Goal: Information Seeking & Learning: Learn about a topic

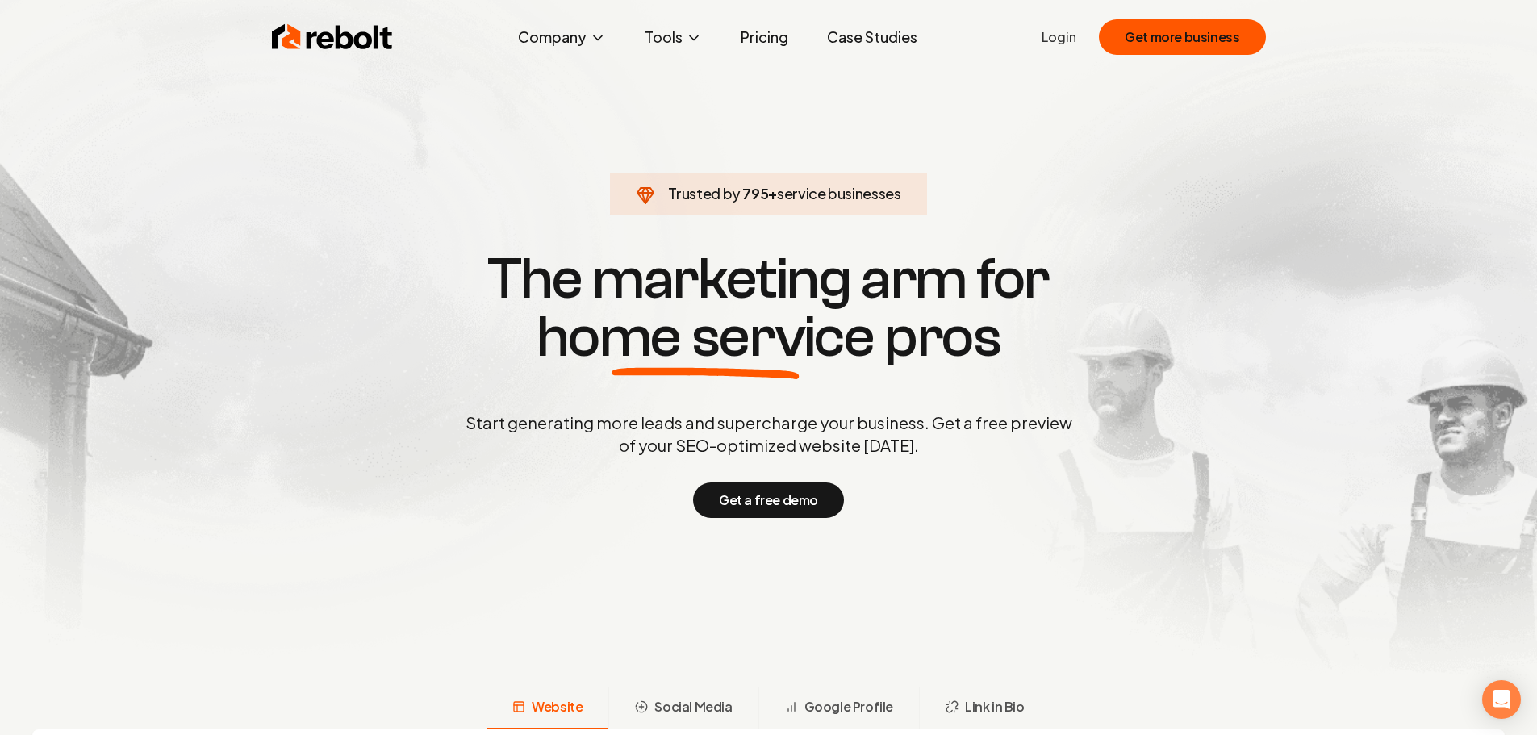
click at [797, 338] on span "home service" at bounding box center [706, 337] width 338 height 58
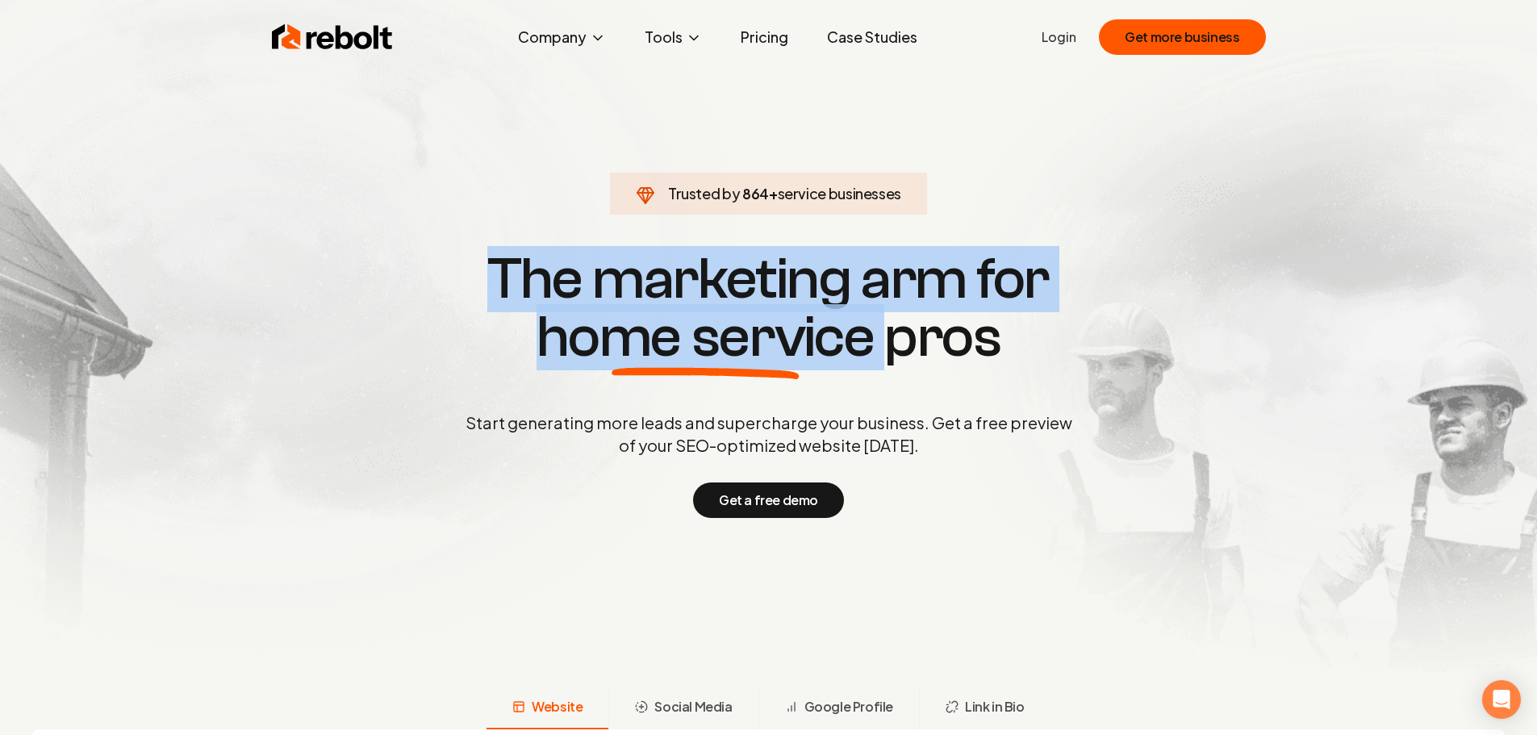
click at [797, 338] on span "home service" at bounding box center [706, 337] width 338 height 58
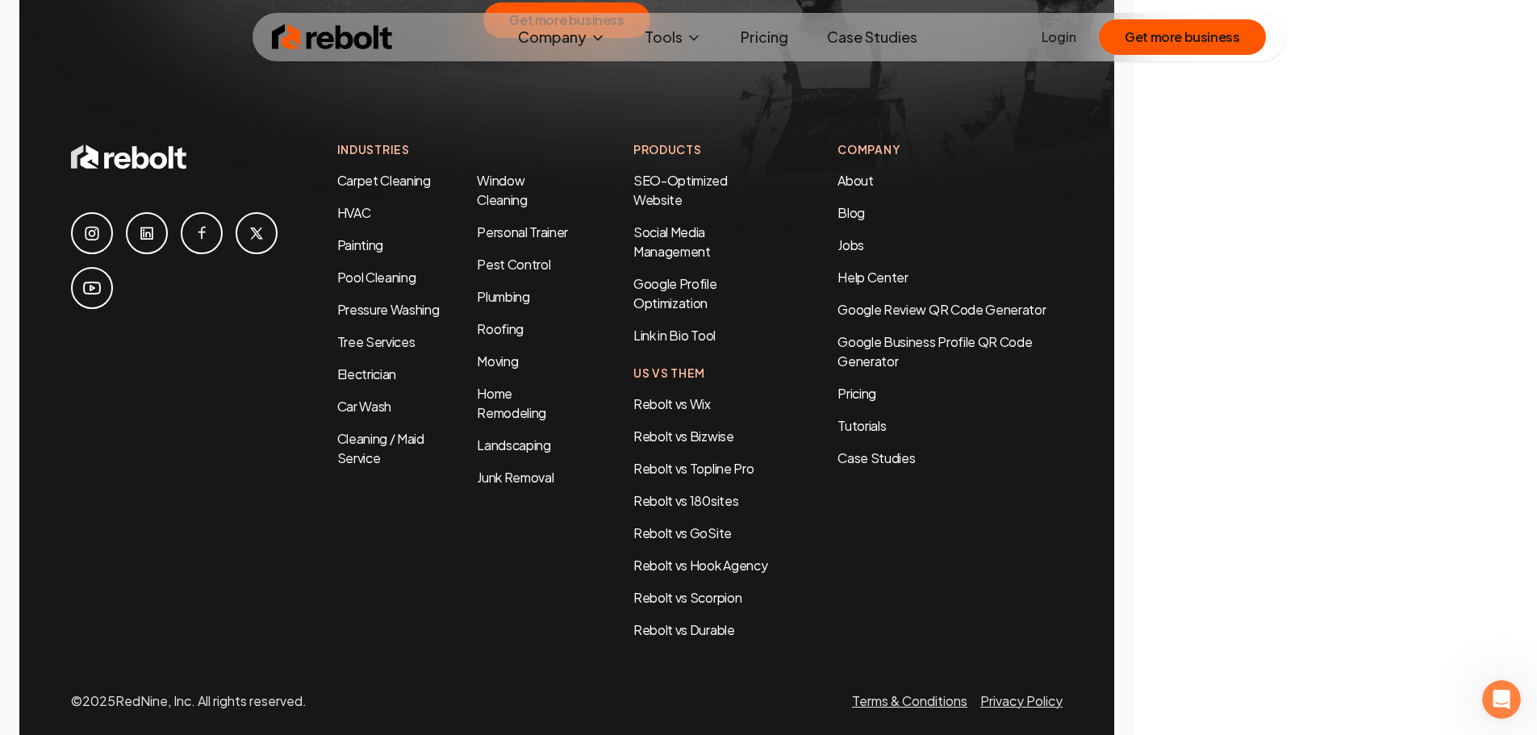
scroll to position [8475, 0]
click at [677, 363] on h4 "Us Vs Them" at bounding box center [704, 371] width 140 height 17
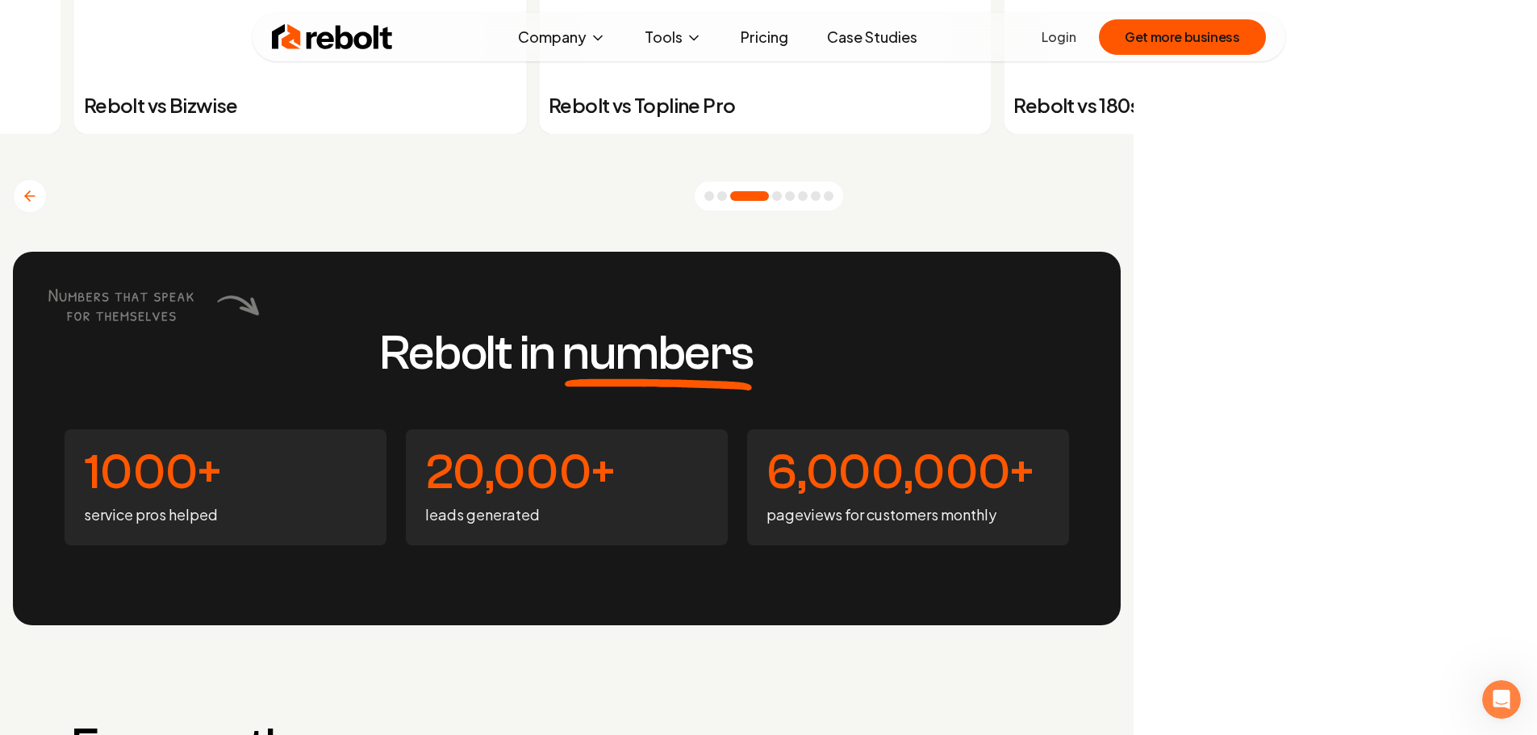
scroll to position [6619, 0]
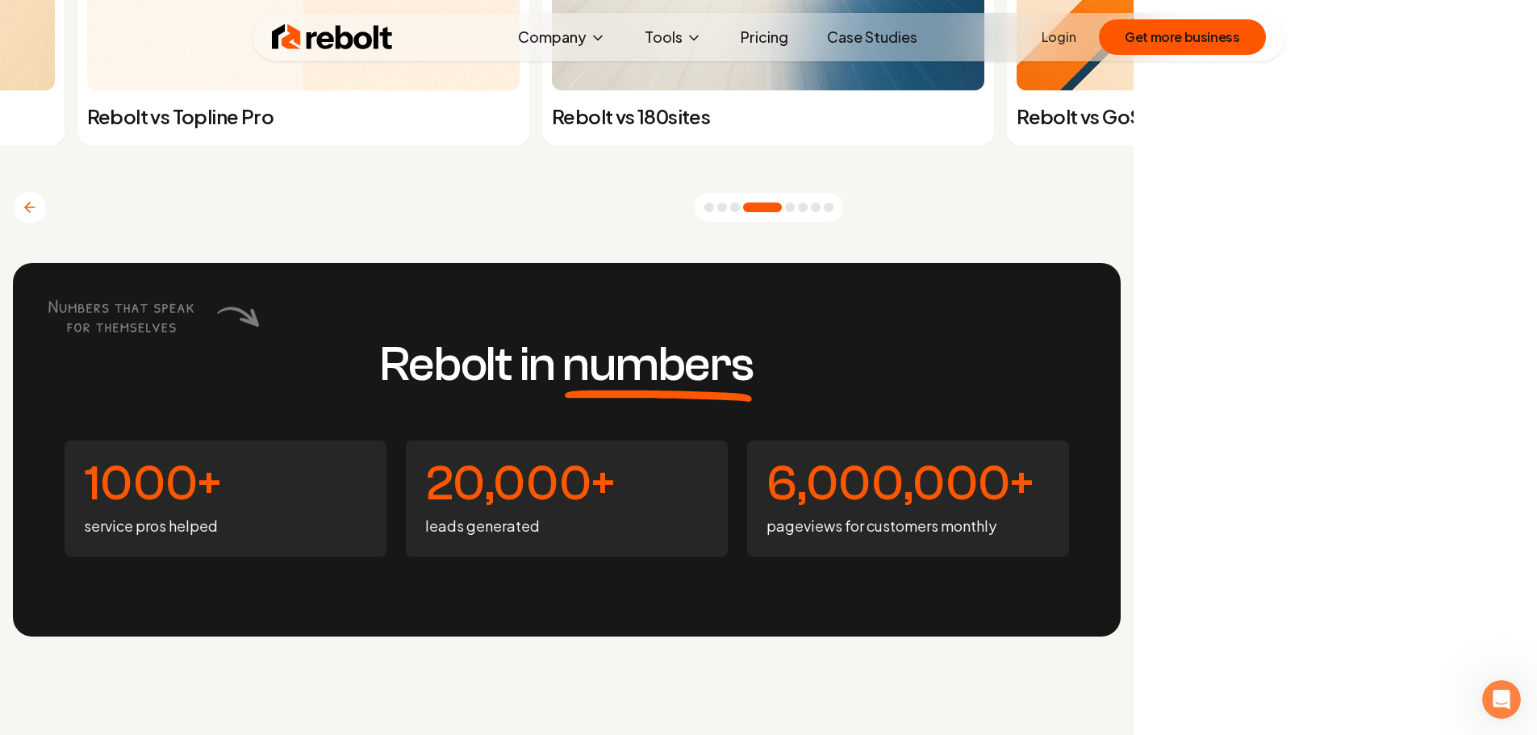
click at [628, 374] on span "numbers" at bounding box center [658, 365] width 191 height 48
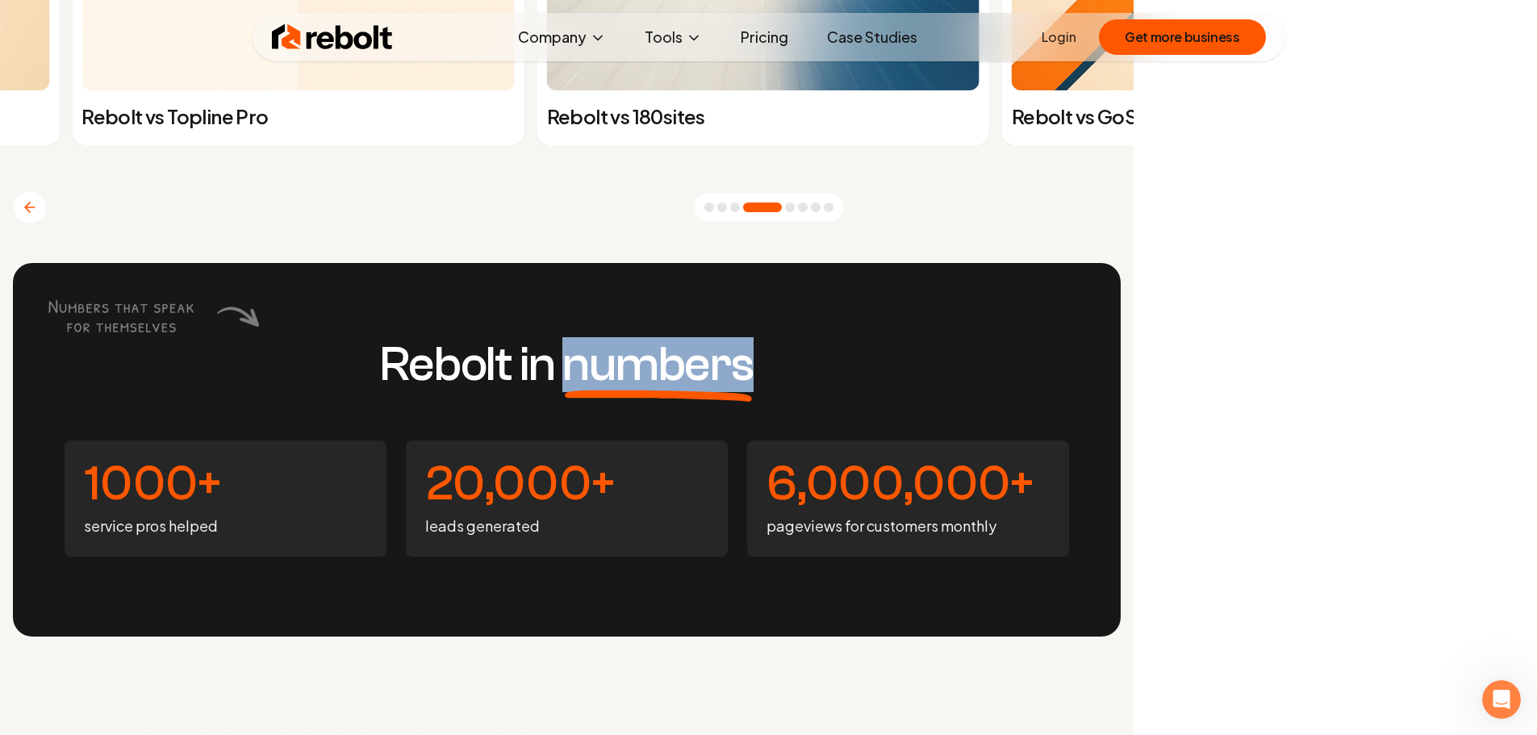
click at [628, 374] on span "numbers" at bounding box center [658, 365] width 191 height 48
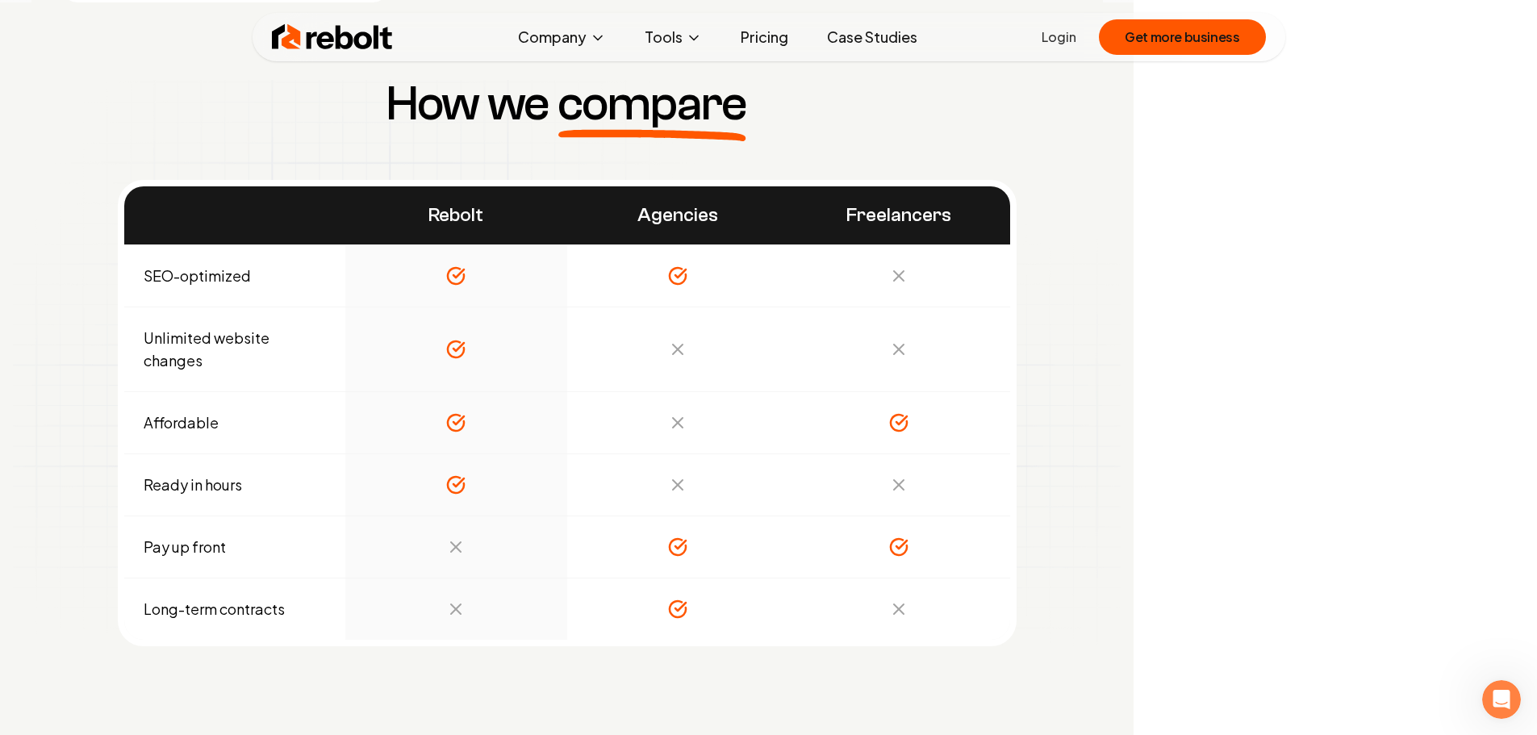
scroll to position [5247, 0]
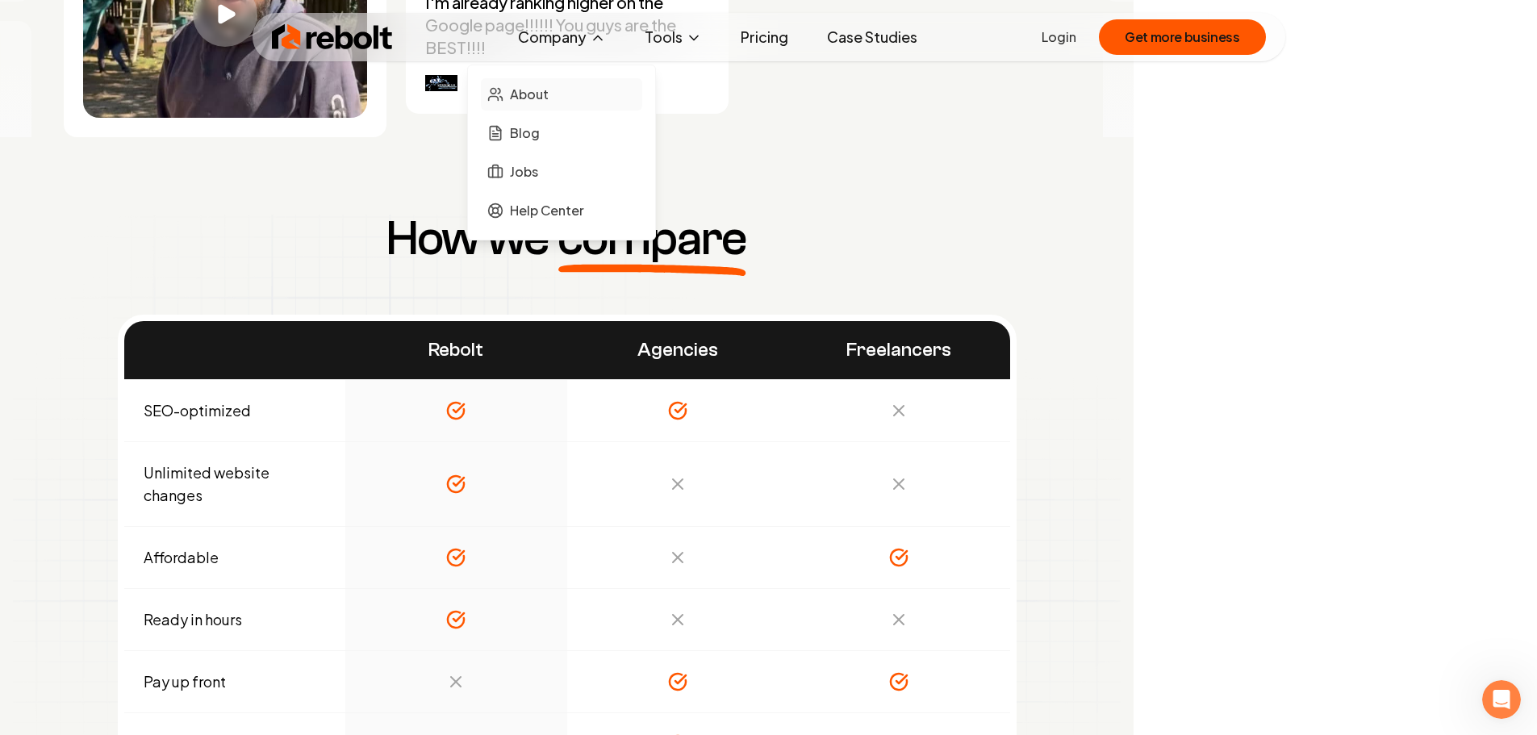
click at [544, 105] on link "About" at bounding box center [561, 94] width 161 height 32
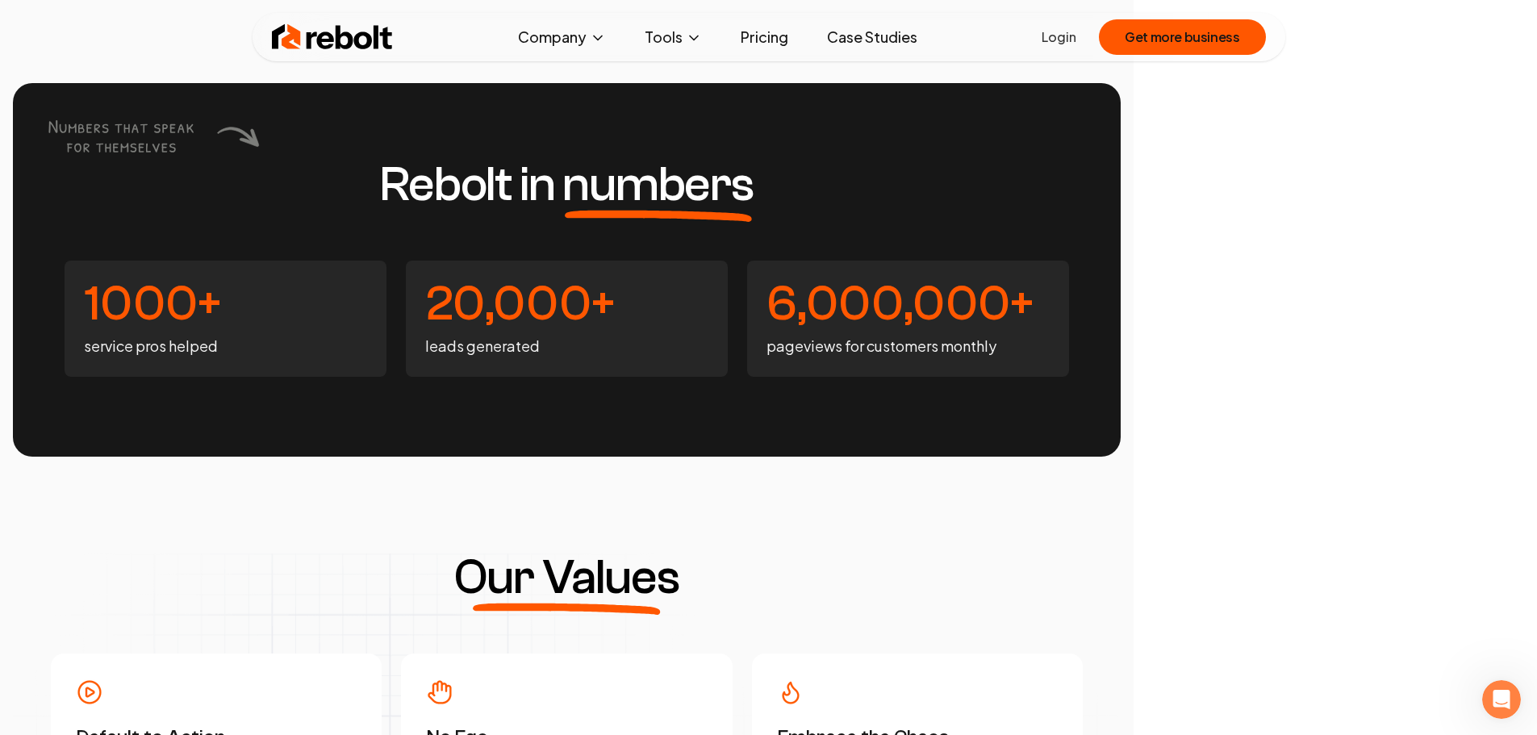
scroll to position [3793, 0]
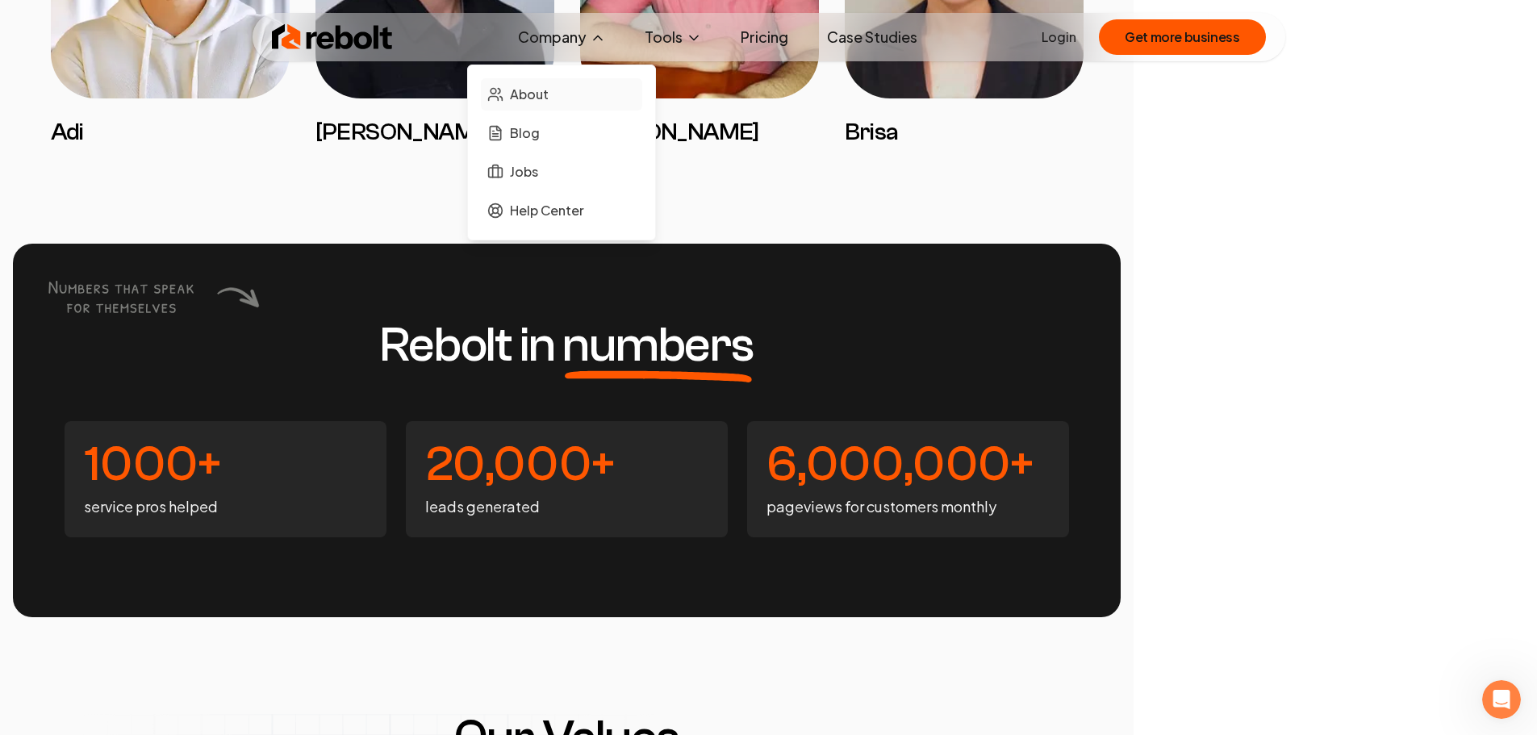
click at [541, 90] on span "About" at bounding box center [529, 94] width 39 height 19
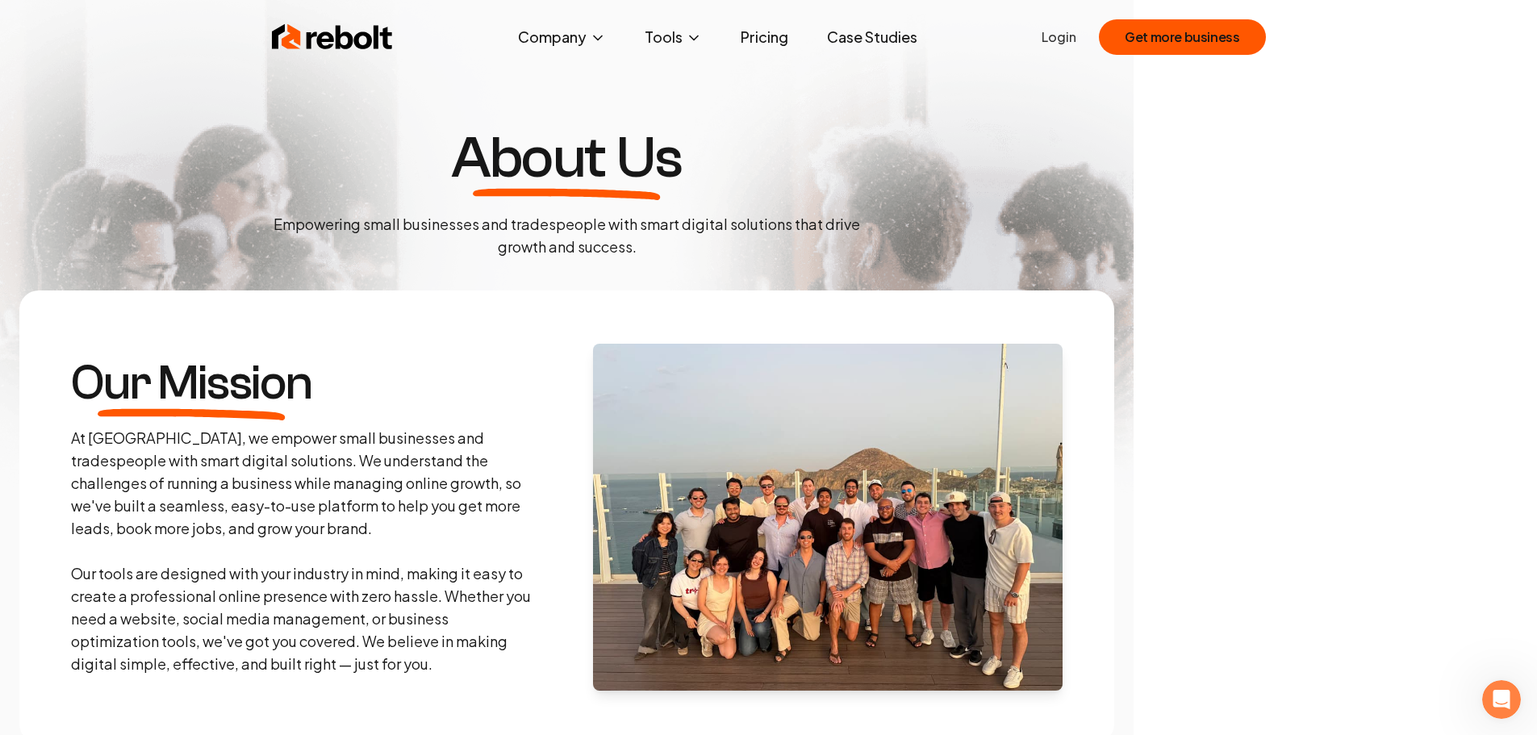
click at [365, 41] on img at bounding box center [332, 37] width 121 height 32
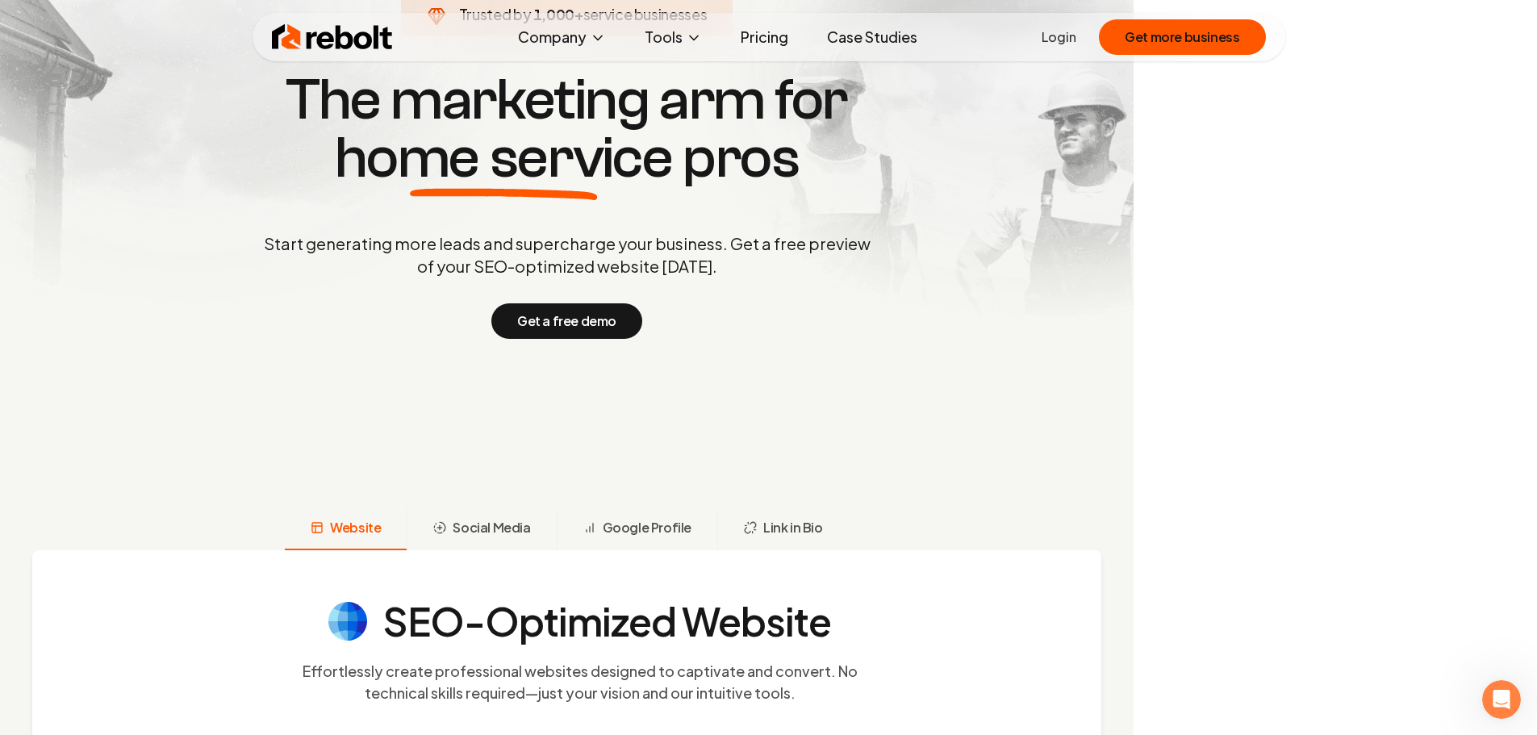
scroll to position [323, 0]
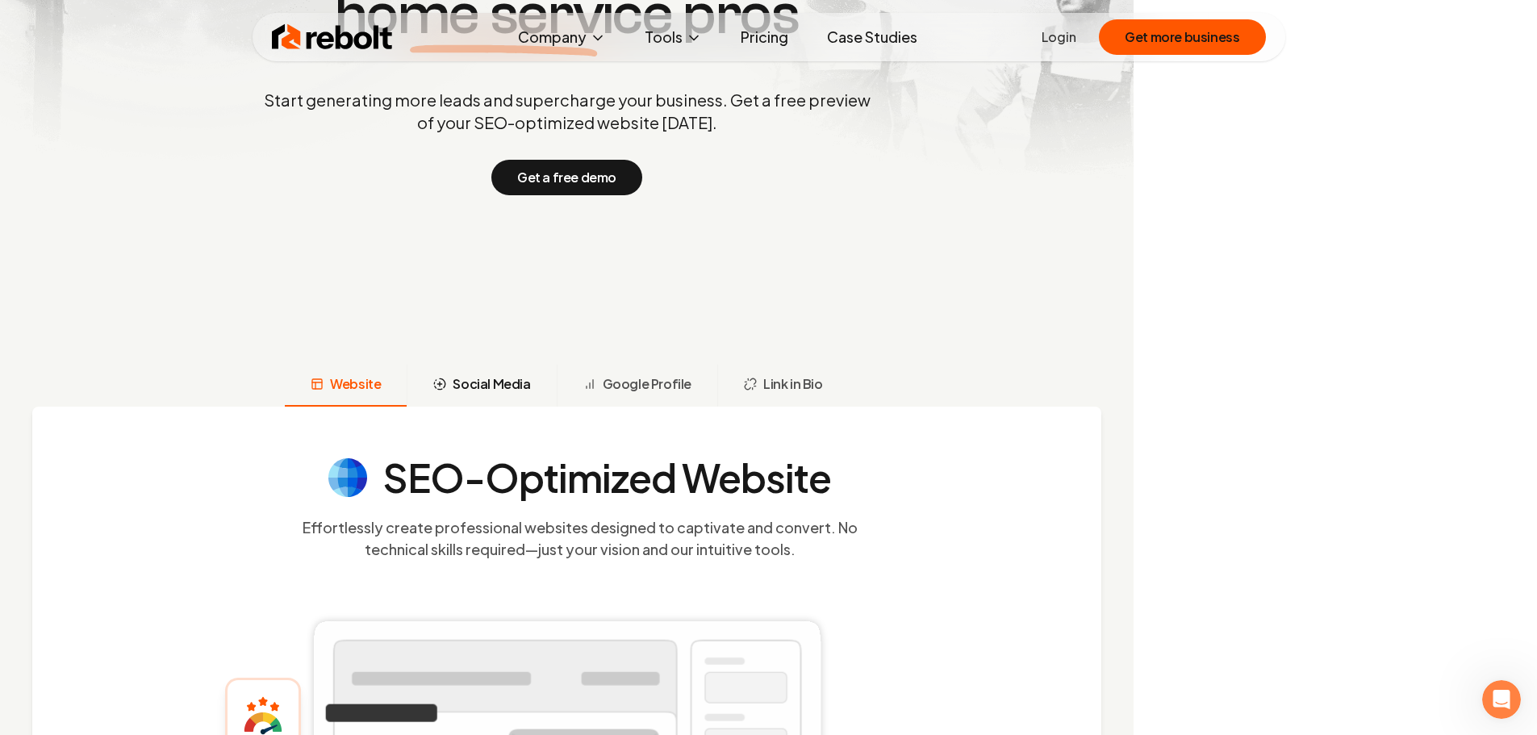
click at [505, 389] on span "Social Media" at bounding box center [491, 383] width 77 height 19
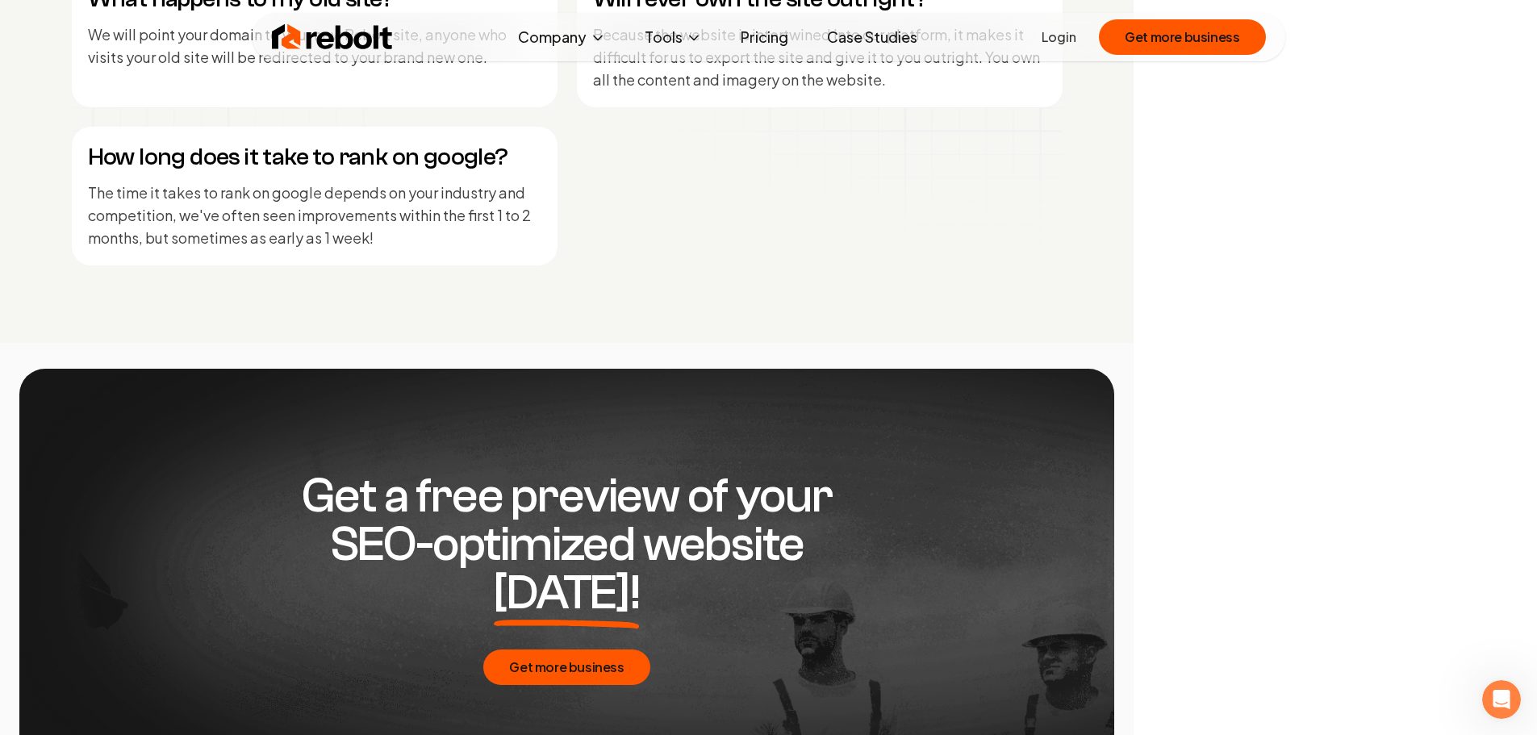
scroll to position [8275, 0]
